Goal: Navigation & Orientation: Find specific page/section

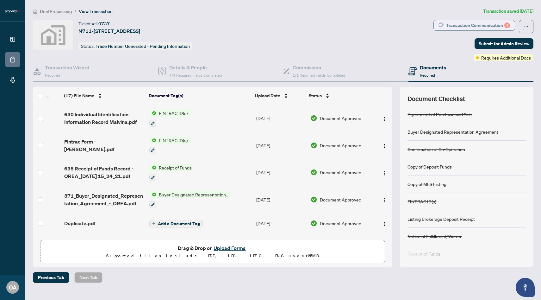
click at [475, 22] on div "Transaction Communication 1" at bounding box center [478, 25] width 64 height 10
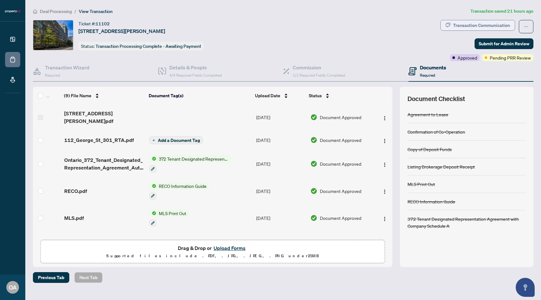
click at [495, 23] on div "Transaction Communication" at bounding box center [481, 25] width 57 height 10
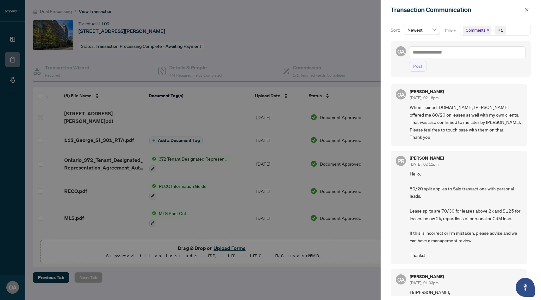
click at [206, 82] on div at bounding box center [270, 150] width 541 height 300
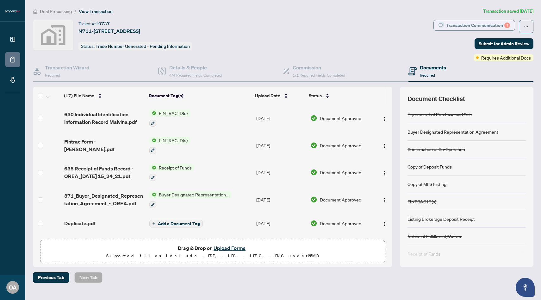
click at [457, 22] on div "Transaction Communication 1" at bounding box center [478, 25] width 64 height 10
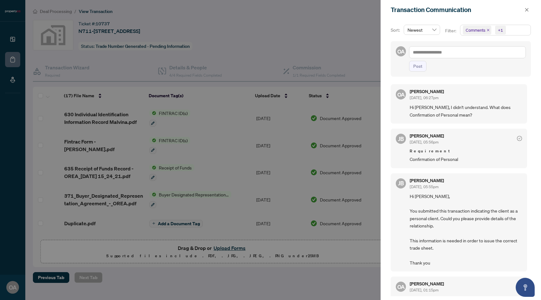
click at [290, 50] on div at bounding box center [270, 150] width 541 height 300
click at [527, 8] on icon "close" at bounding box center [527, 10] width 4 height 4
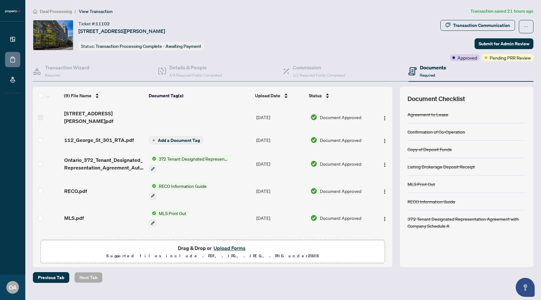
click at [477, 15] on div "Deal Processing / View Transaction Transaction saved 21 hours ago Ticket #: 111…" at bounding box center [283, 145] width 506 height 275
click at [473, 23] on div "Transaction Communication" at bounding box center [481, 25] width 57 height 10
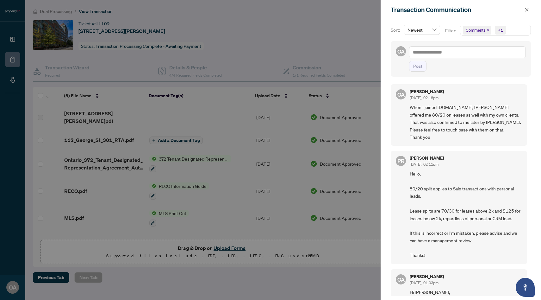
click at [297, 72] on div at bounding box center [270, 150] width 541 height 300
